Goal: Task Accomplishment & Management: Use online tool/utility

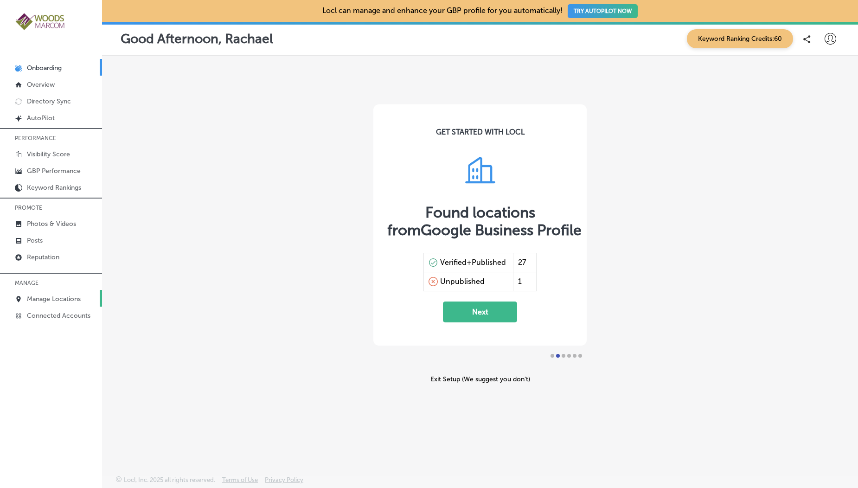
click at [55, 293] on link "Manage Locations" at bounding box center [51, 298] width 102 height 17
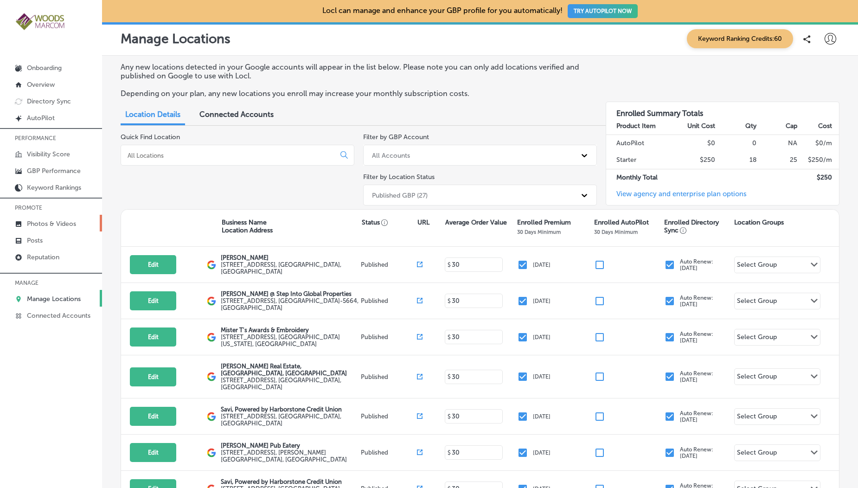
click at [57, 228] on link "Photos & Videos" at bounding box center [51, 223] width 102 height 17
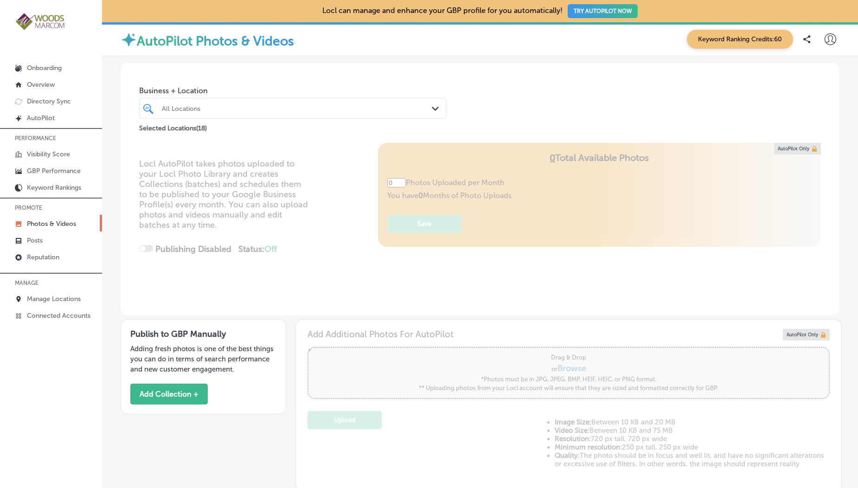
scroll to position [166, 0]
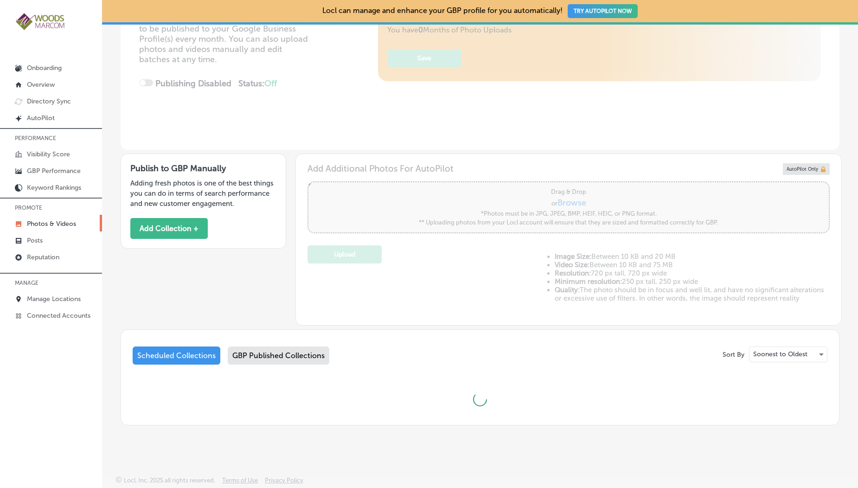
type input "5"
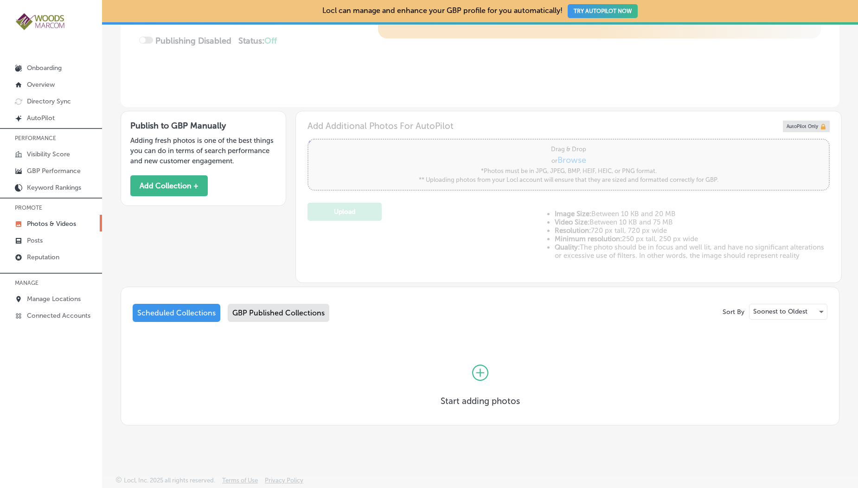
click at [281, 313] on div "GBP Published Collections" at bounding box center [279, 313] width 102 height 18
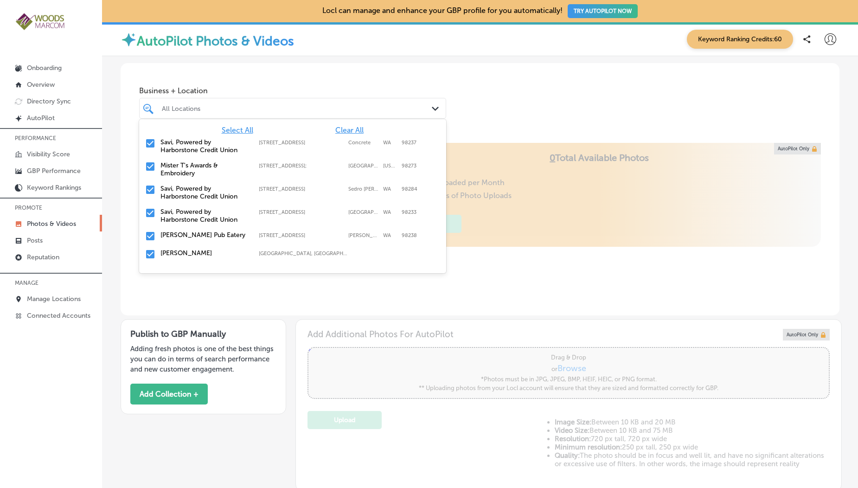
click at [267, 109] on div "All Locations" at bounding box center [297, 108] width 271 height 8
click at [342, 129] on span "Clear All" at bounding box center [349, 130] width 28 height 9
click at [148, 145] on input "checkbox" at bounding box center [150, 143] width 11 height 11
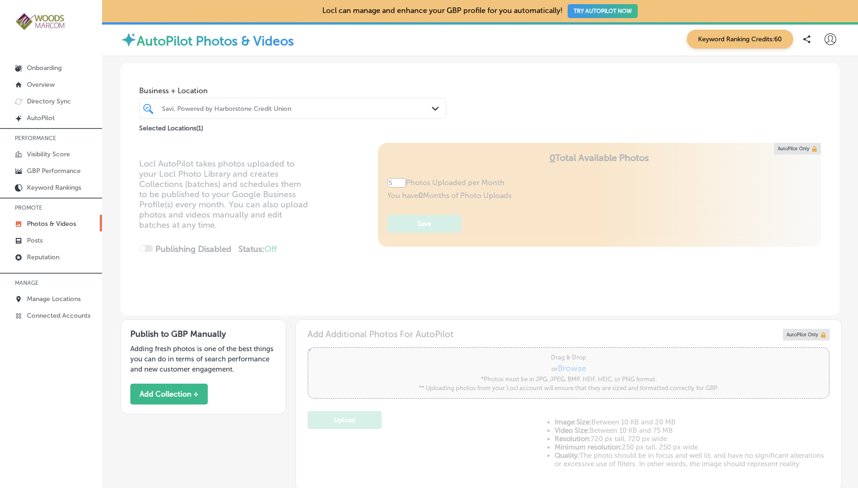
click at [259, 56] on div "AutoPilot Photos & Videos Keyword Ranking Credits: 60" at bounding box center [480, 39] width 756 height 34
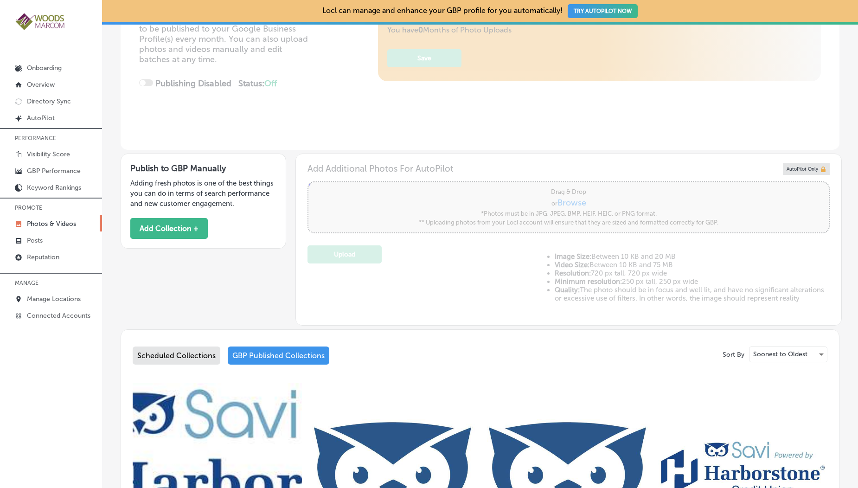
scroll to position [446, 0]
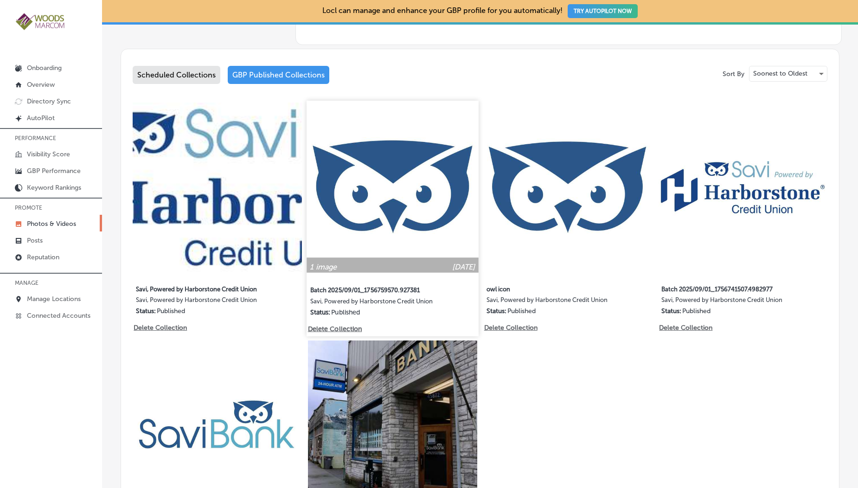
click at [347, 228] on img at bounding box center [392, 187] width 172 height 172
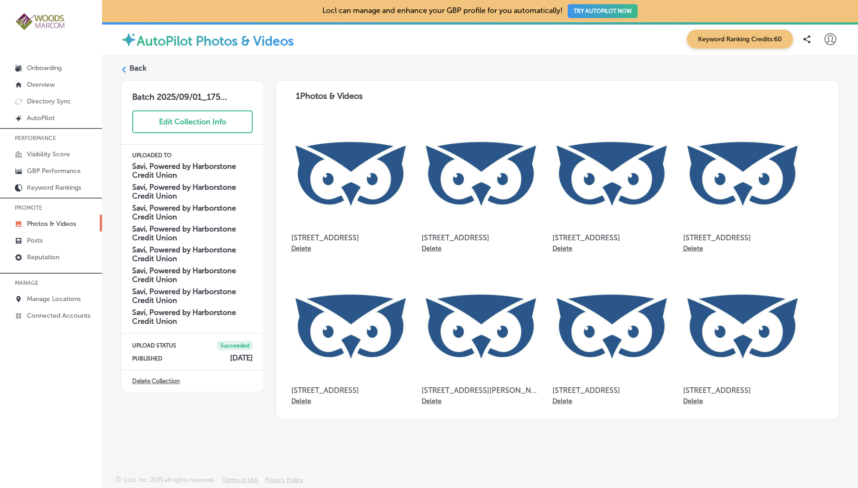
click at [136, 65] on label "Back" at bounding box center [137, 68] width 17 height 10
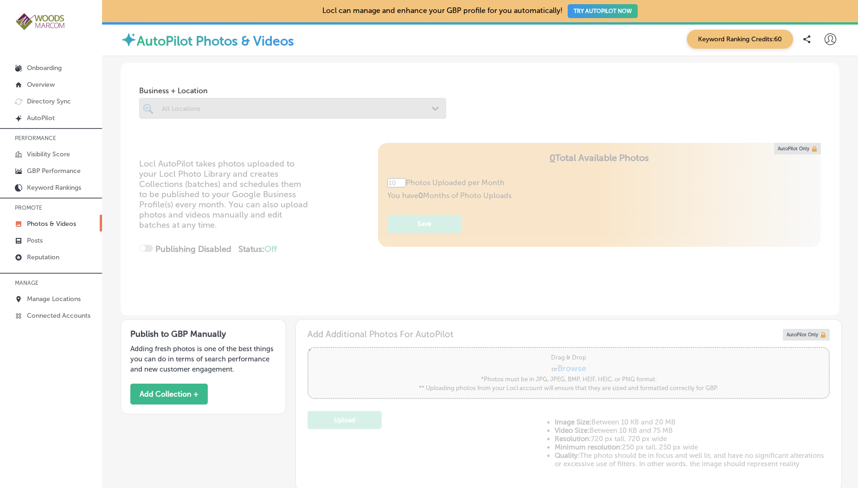
type input "5"
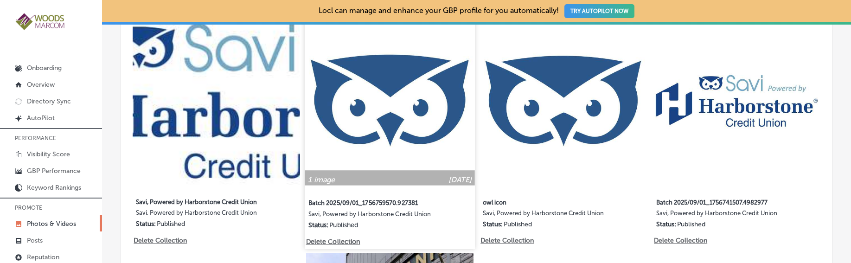
scroll to position [541, 0]
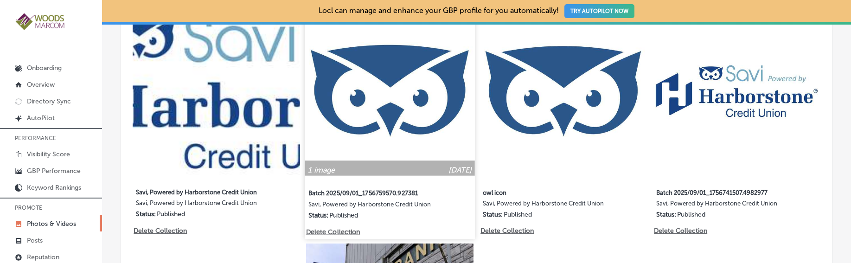
click at [378, 109] on img at bounding box center [390, 91] width 170 height 170
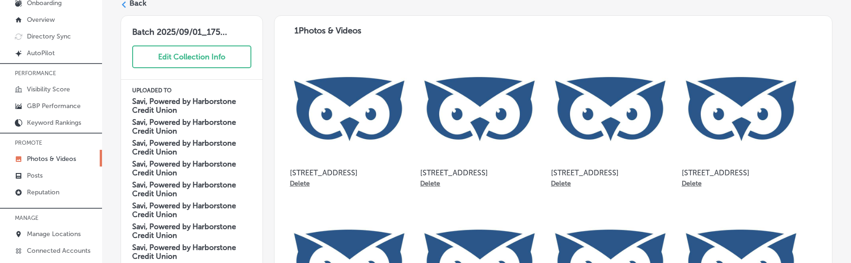
drag, startPoint x: 400, startPoint y: 39, endPoint x: 342, endPoint y: 56, distance: 59.9
click at [342, 56] on div "1 Photos & Videos [STREET_ADDRESS][GEOGRAPHIC_DATA][STREET_ADDRESS] [STREET_ADD…" at bounding box center [553, 184] width 558 height 339
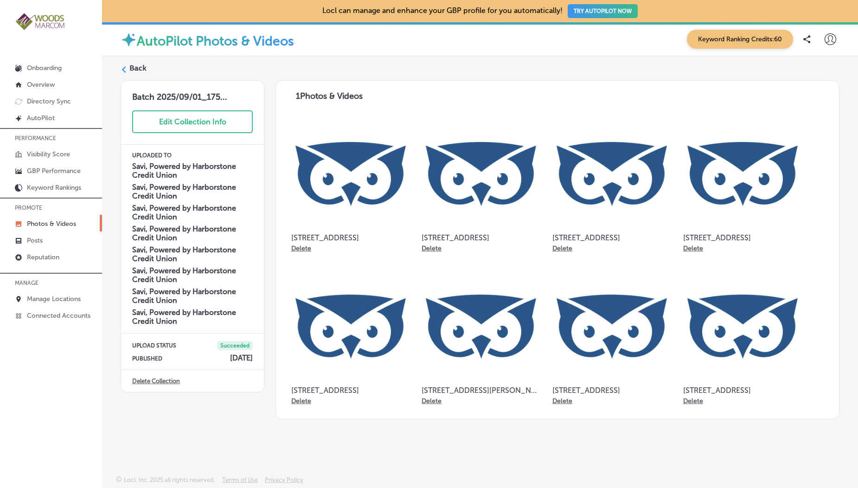
click at [133, 66] on label "Back" at bounding box center [137, 68] width 17 height 10
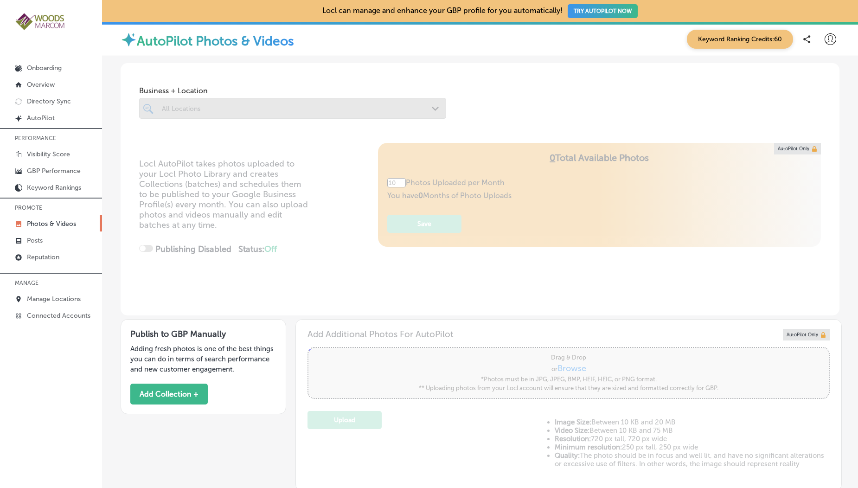
scroll to position [522, 0]
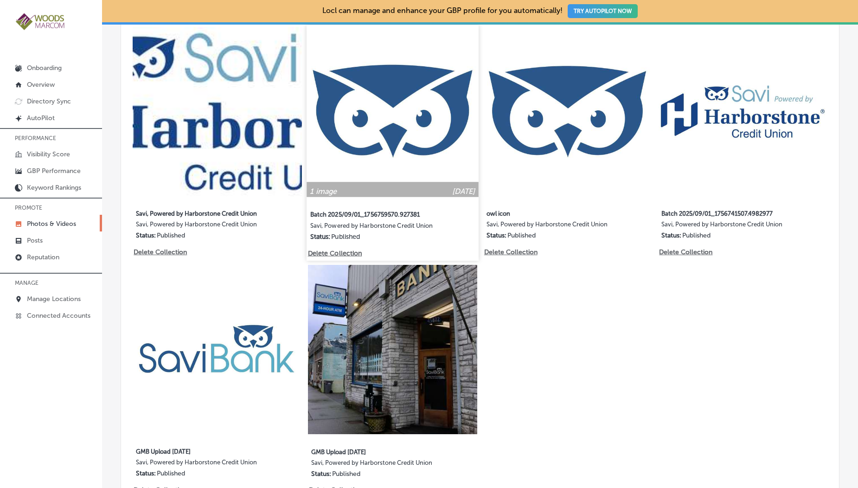
type input "5"
click at [338, 153] on img at bounding box center [392, 111] width 172 height 172
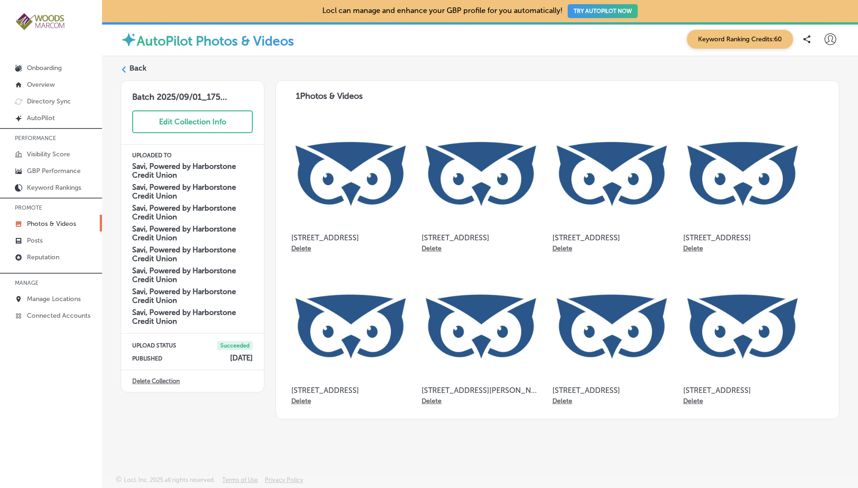
click at [126, 63] on div "Back Batch 2025/09/01_175... Edit Collection Info UPLOADED TO [GEOGRAPHIC_DATA]…" at bounding box center [480, 244] width 756 height 376
click at [132, 71] on label "Back" at bounding box center [137, 68] width 17 height 10
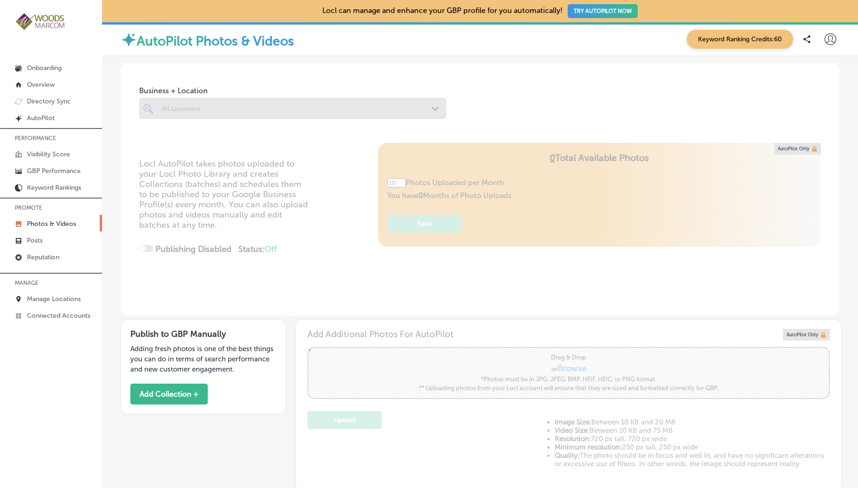
type input "5"
